Goal: Transaction & Acquisition: Purchase product/service

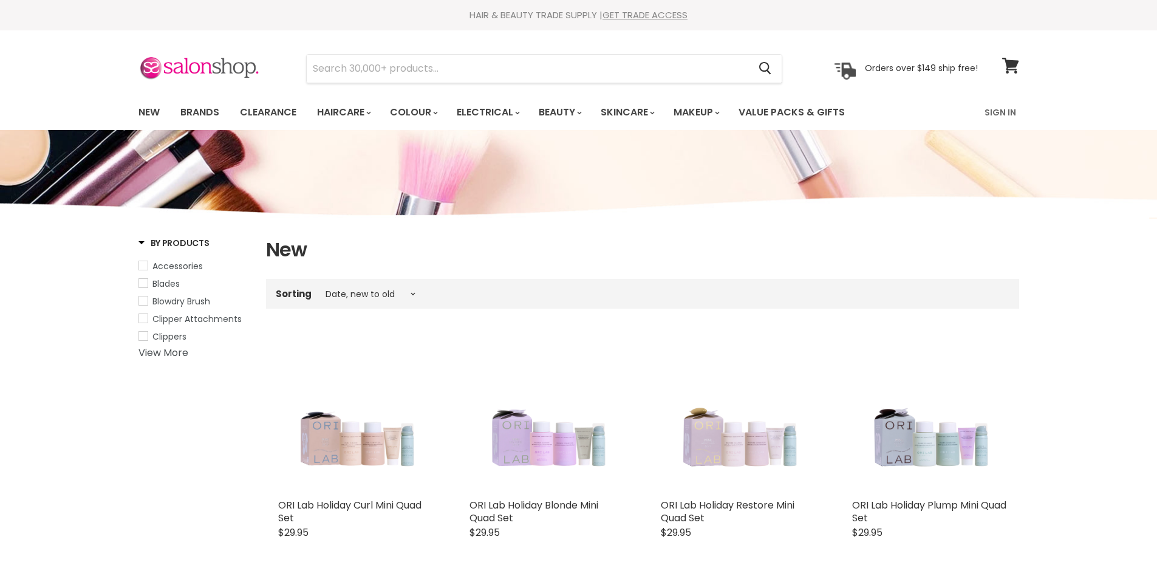
select select "created-descending"
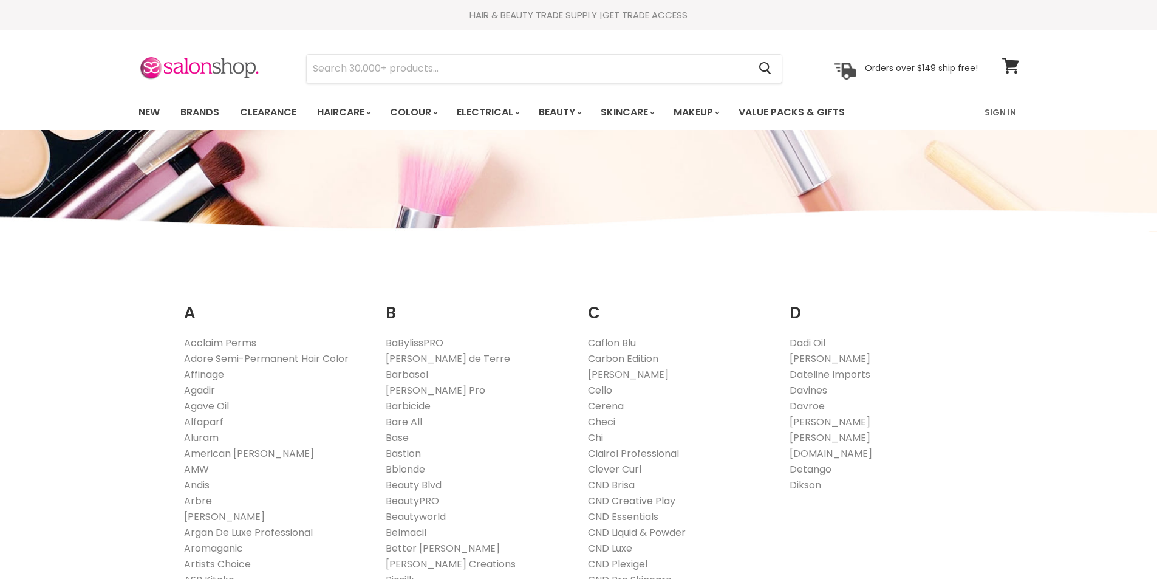
scroll to position [729, 0]
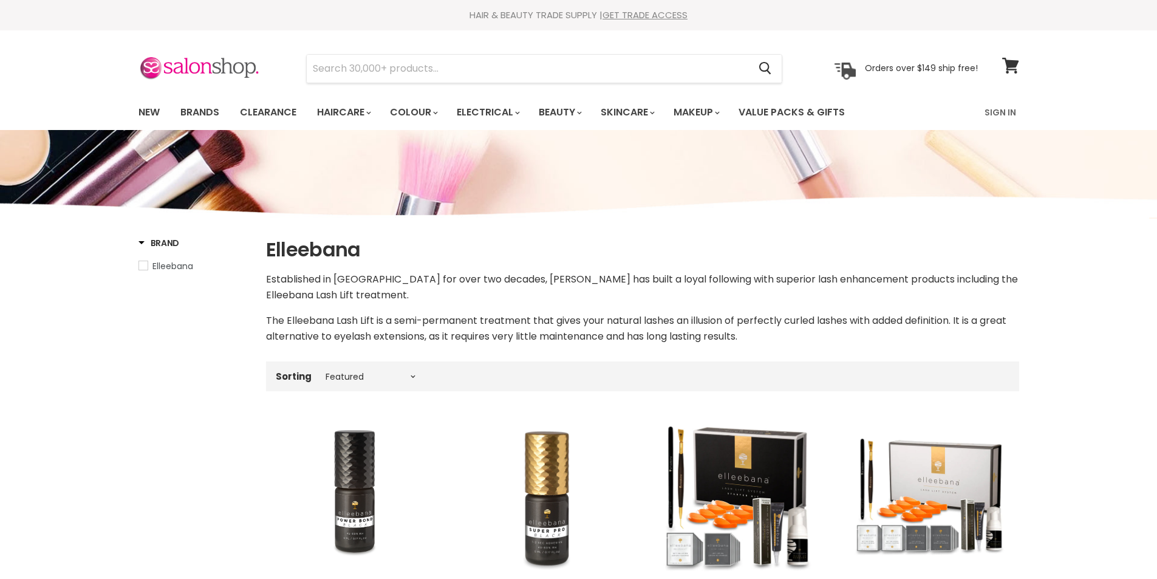
select select "manual"
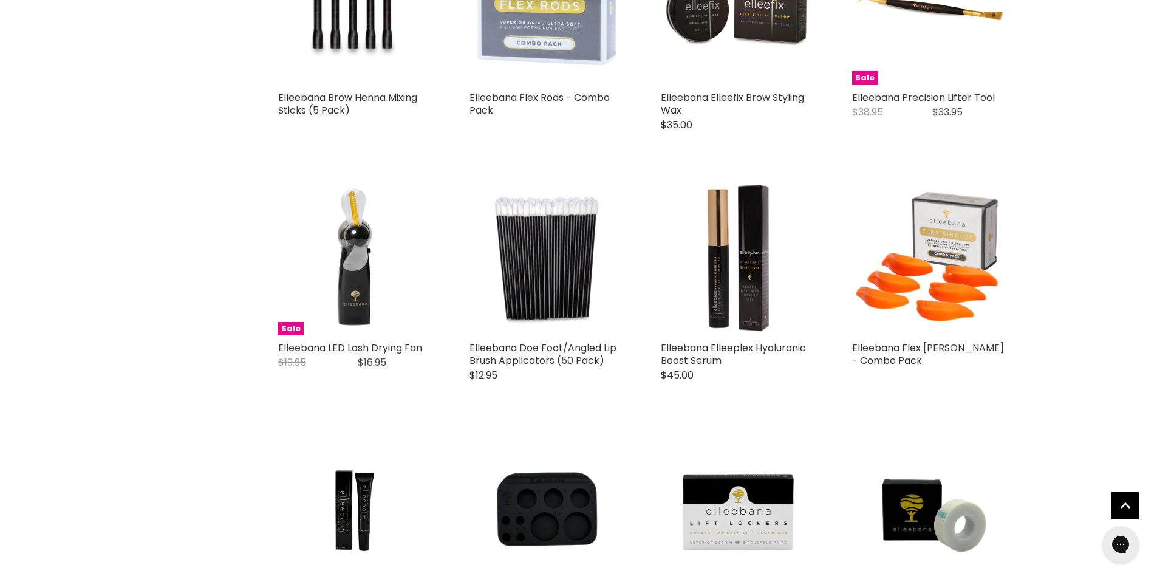
scroll to position [2672, 0]
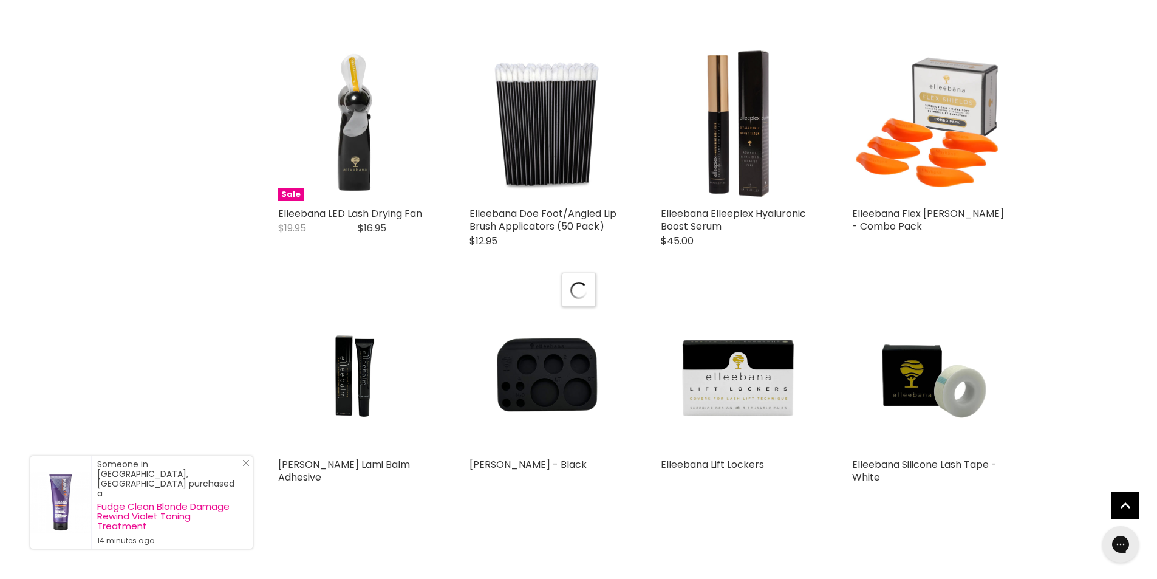
scroll to position [2915, 0]
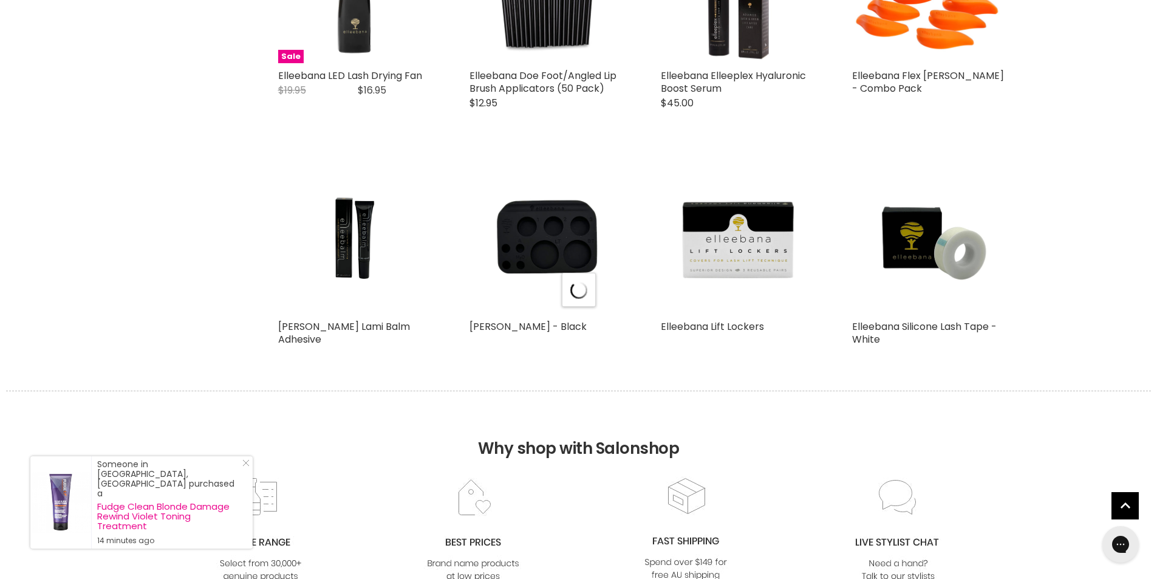
select select "manual"
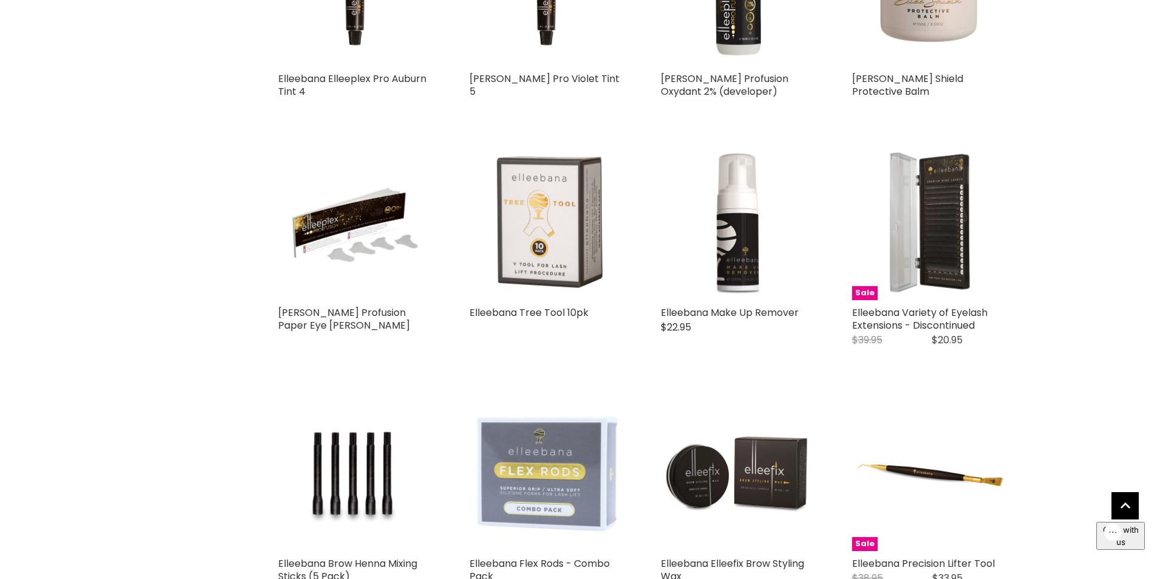
scroll to position [2065, 0]
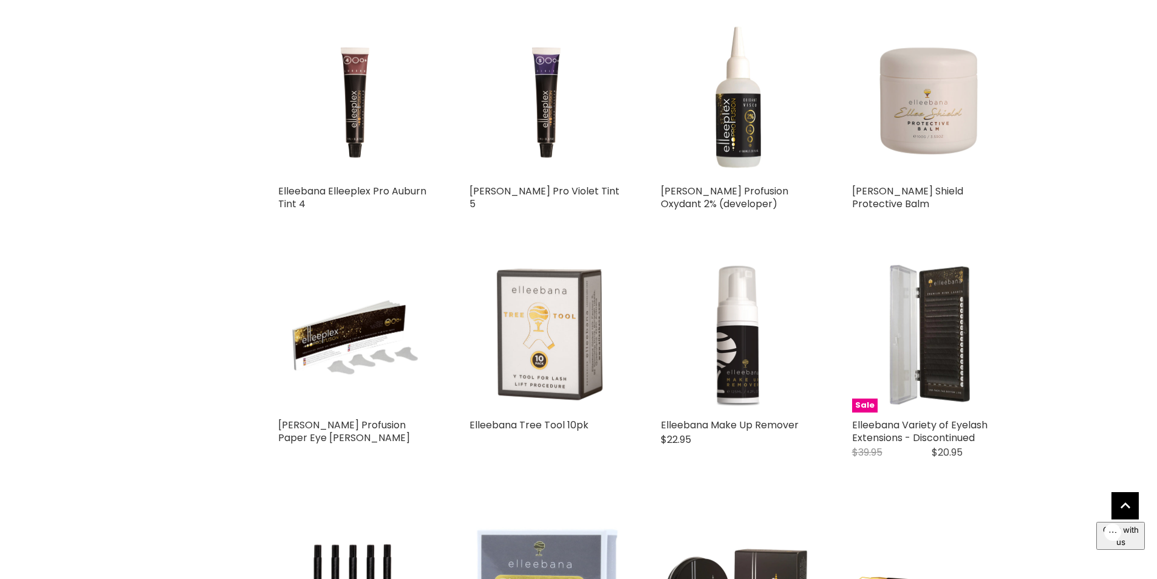
click at [950, 115] on img "Main content" at bounding box center [929, 101] width 155 height 152
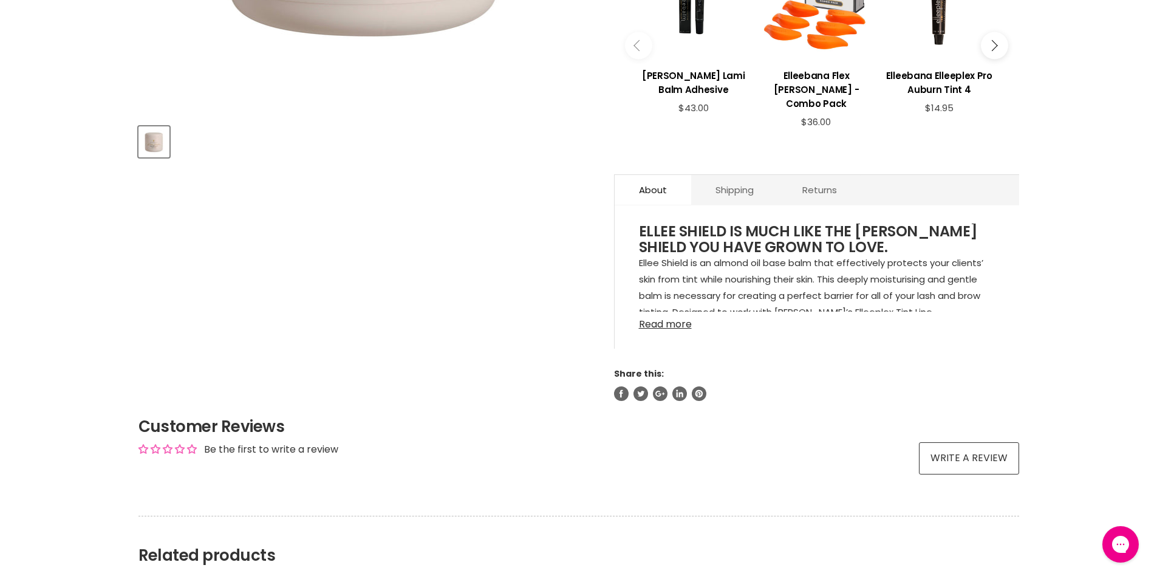
click at [650, 327] on link "Read more" at bounding box center [817, 321] width 356 height 18
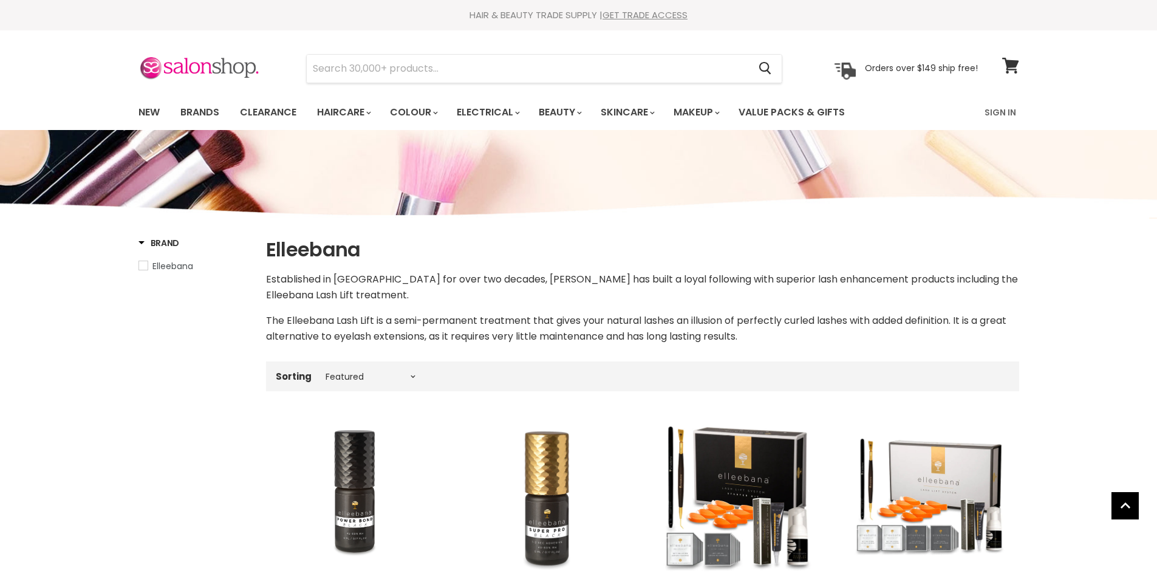
select select "manual"
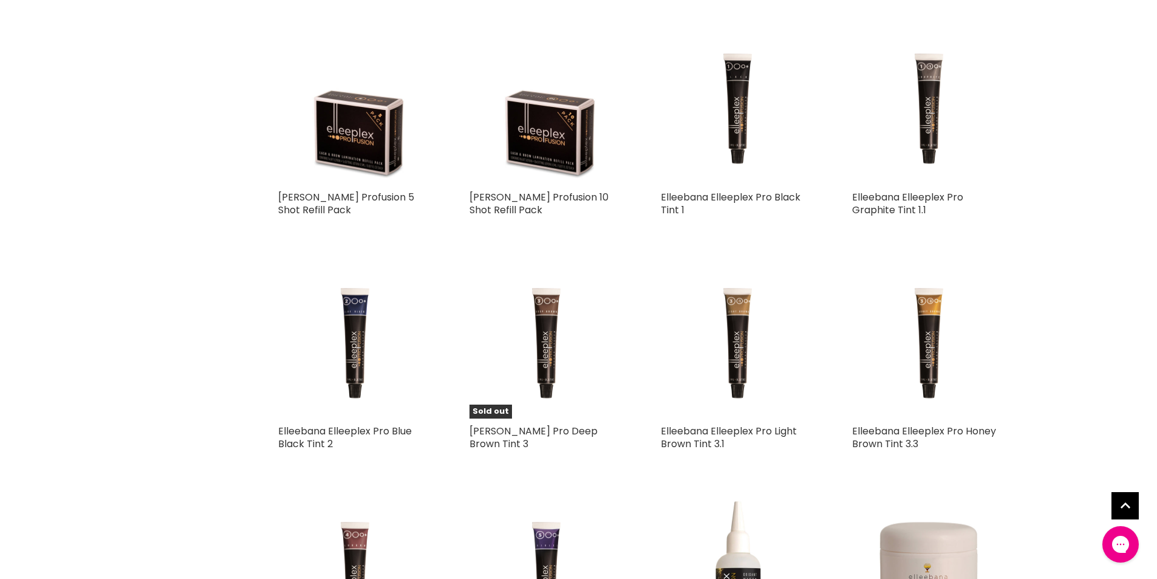
scroll to position [1469, 0]
